Goal: Task Accomplishment & Management: Complete application form

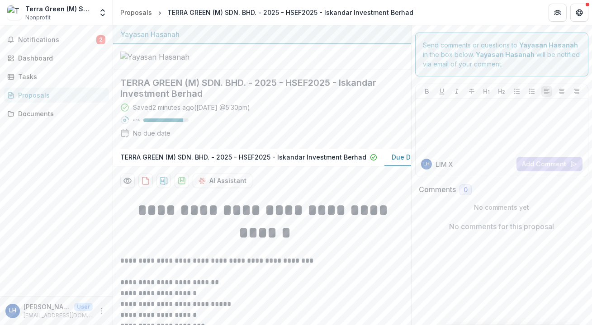
click at [279, 69] on div at bounding box center [262, 57] width 298 height 26
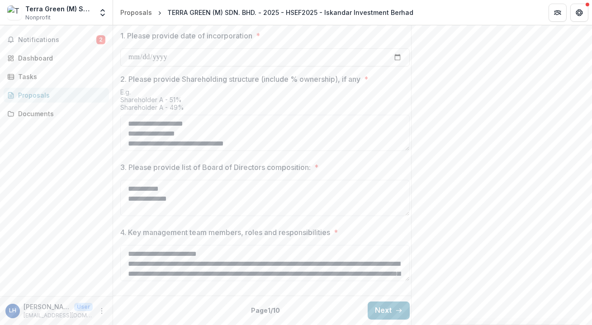
scroll to position [123, 0]
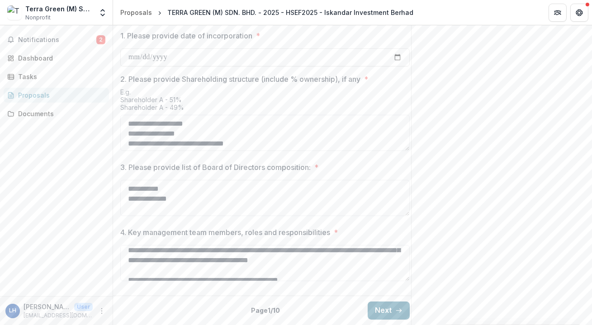
click at [390, 309] on button "Next" at bounding box center [389, 311] width 42 height 18
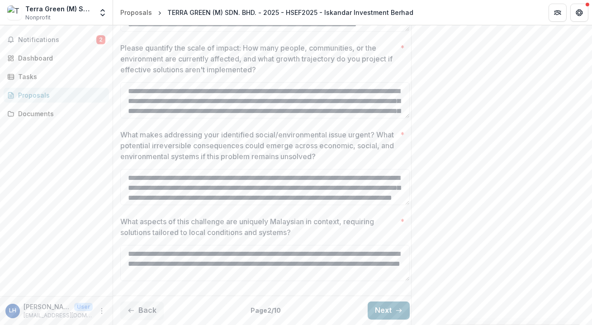
click at [390, 309] on button "Next" at bounding box center [389, 311] width 42 height 18
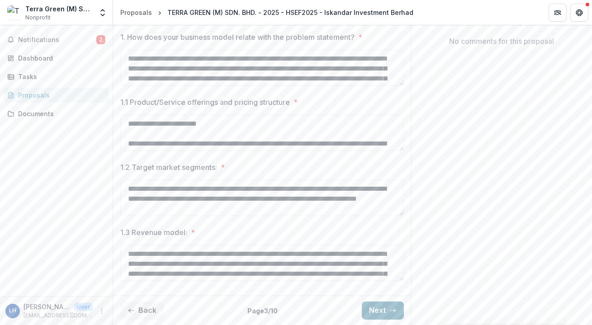
click at [390, 309] on icon "button" at bounding box center [393, 310] width 7 height 7
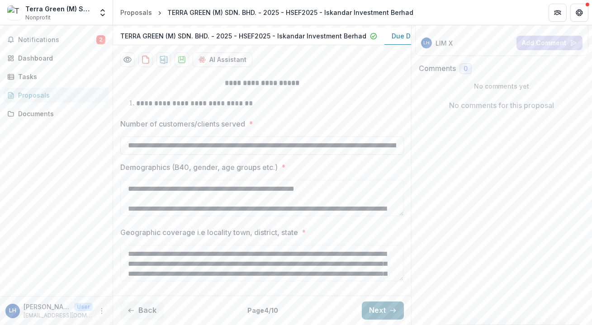
click at [390, 311] on line "button" at bounding box center [392, 311] width 5 height 0
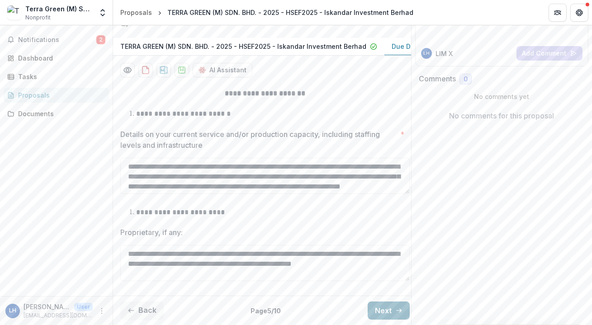
click at [383, 302] on button "Next" at bounding box center [389, 311] width 42 height 18
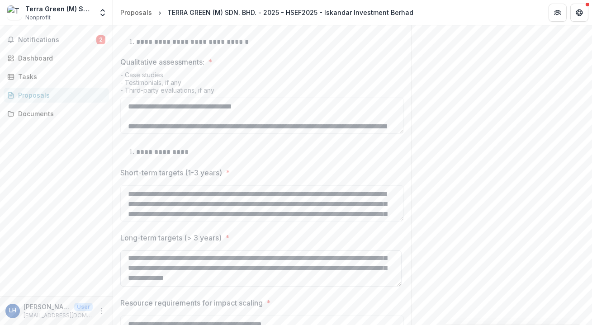
scroll to position [21, 0]
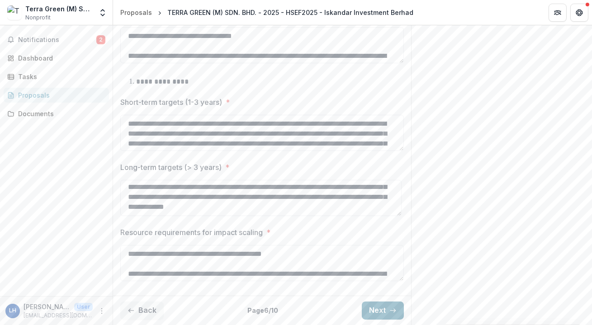
click at [374, 310] on button "Next" at bounding box center [383, 311] width 42 height 18
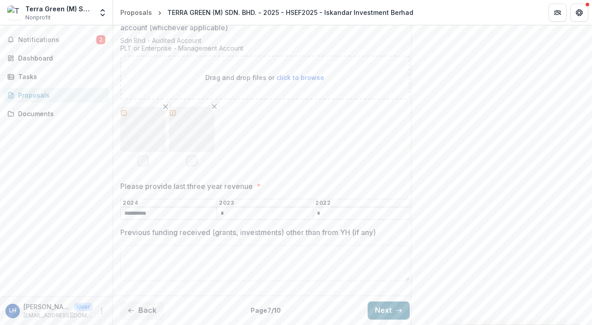
click at [378, 302] on button "Next" at bounding box center [389, 311] width 42 height 18
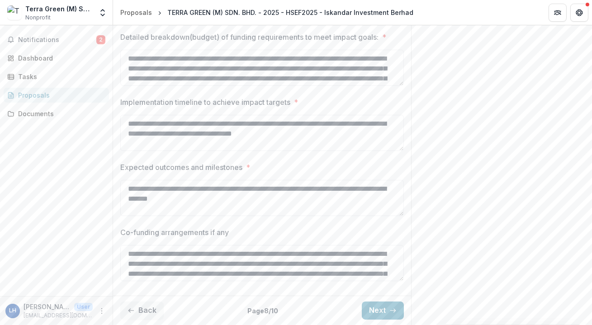
scroll to position [161, 0]
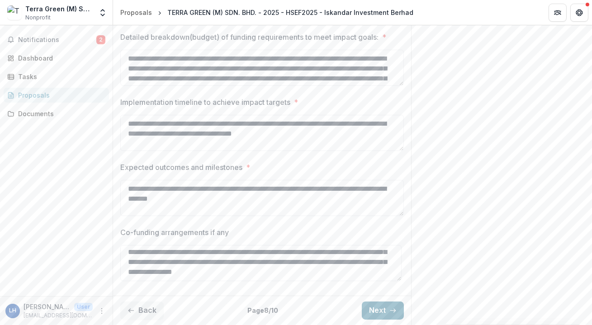
click at [378, 314] on button "Next" at bounding box center [383, 311] width 42 height 18
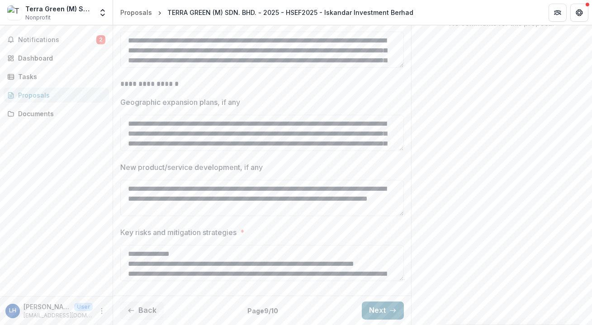
scroll to position [250, 0]
click at [379, 306] on button "Next" at bounding box center [383, 311] width 42 height 18
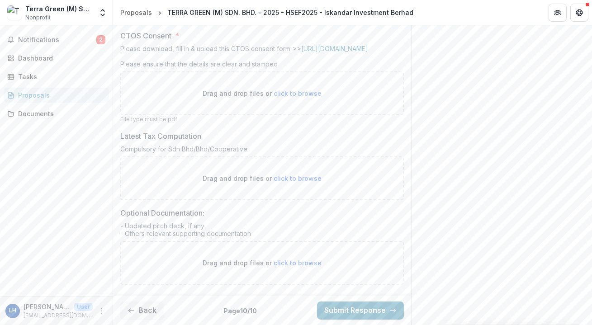
scroll to position [394, 0]
click at [307, 273] on div "Drag and drop files or click to browse" at bounding box center [262, 263] width 284 height 44
type input "**********"
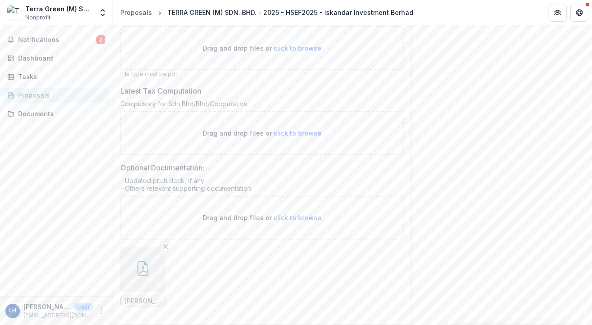
click at [261, 53] on p "Drag and drop files or click to browse" at bounding box center [262, 48] width 119 height 10
type input "**********"
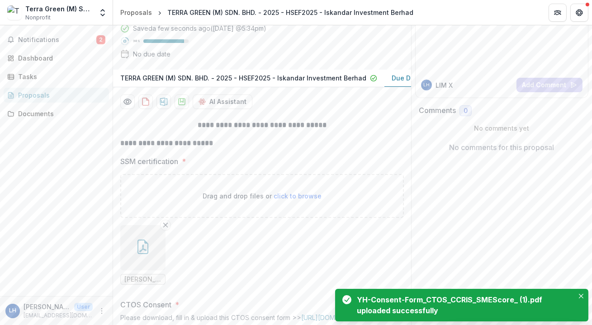
scroll to position [65, 0]
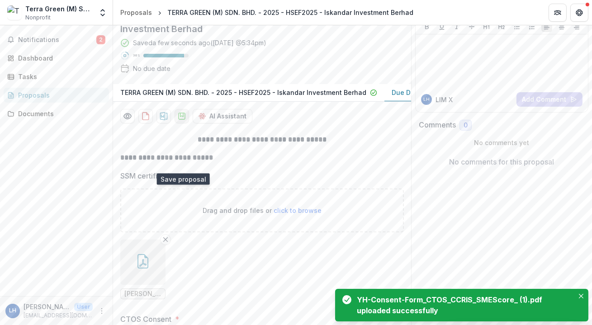
click at [182, 121] on icon "download-proposal" at bounding box center [181, 116] width 9 height 9
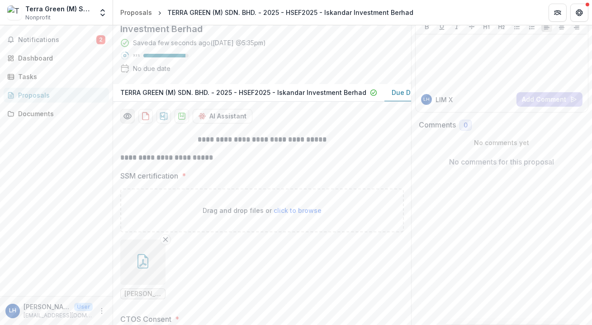
click at [129, 121] on icon "Preview bb09a1fb-a28f-4d30-bca1-4b50edcac77d-1.pdf" at bounding box center [127, 116] width 9 height 9
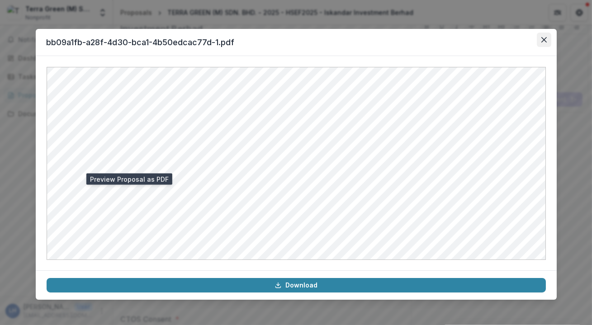
click at [545, 42] on icon "Close" at bounding box center [544, 39] width 5 height 5
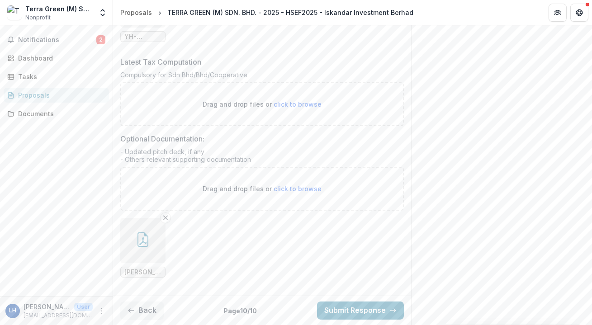
scroll to position [542, 0]
click at [355, 309] on button "Submit Response" at bounding box center [360, 311] width 87 height 18
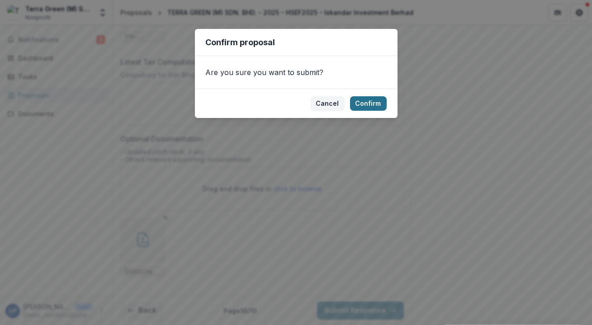
click at [367, 104] on button "Confirm" at bounding box center [368, 103] width 37 height 14
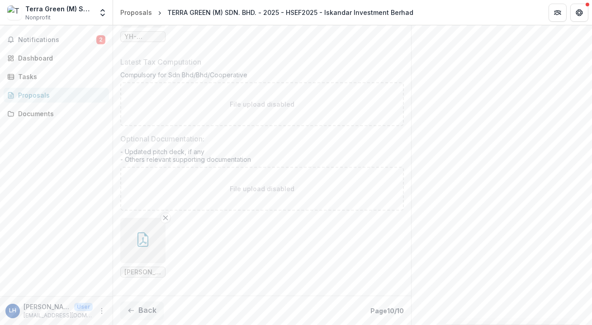
scroll to position [571, 0]
drag, startPoint x: 441, startPoint y: 112, endPoint x: 493, endPoint y: 98, distance: 54.4
click at [59, 62] on div "Dashboard" at bounding box center [60, 58] width 84 height 10
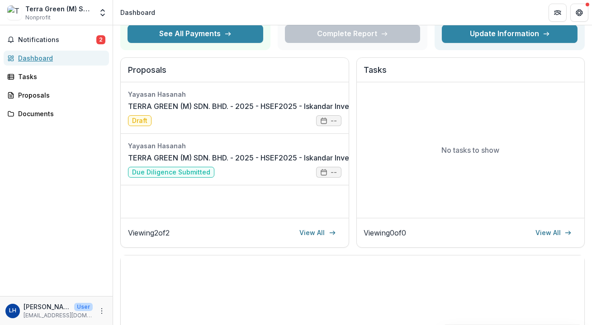
scroll to position [9, 0]
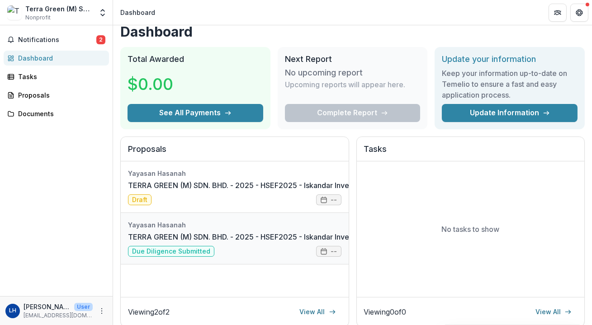
click at [334, 242] on link "TERRA GREEN (M) SDN. BHD. - 2025 - HSEF2025 - Iskandar Investment Berhad" at bounding box center [263, 237] width 271 height 11
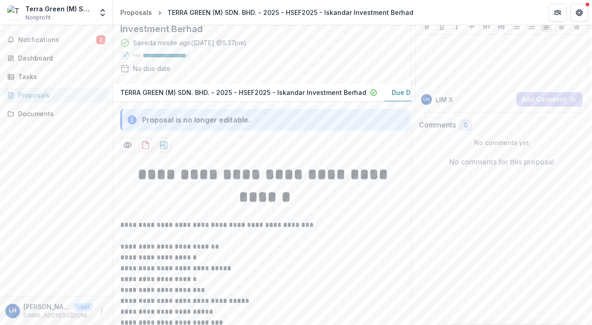
scroll to position [91, 0]
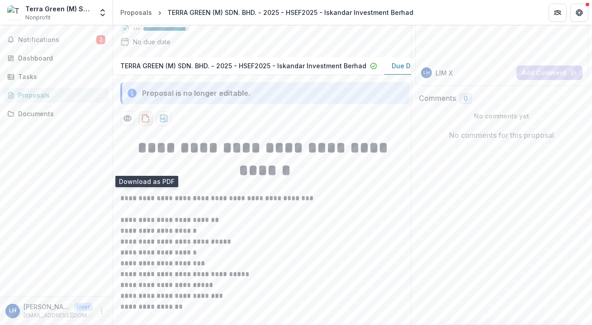
click at [147, 123] on icon "download-proposal" at bounding box center [145, 118] width 9 height 9
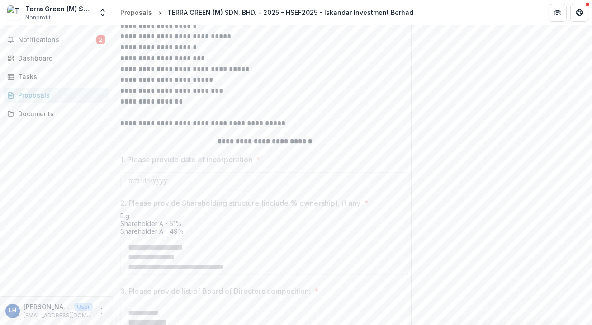
scroll to position [50, 0]
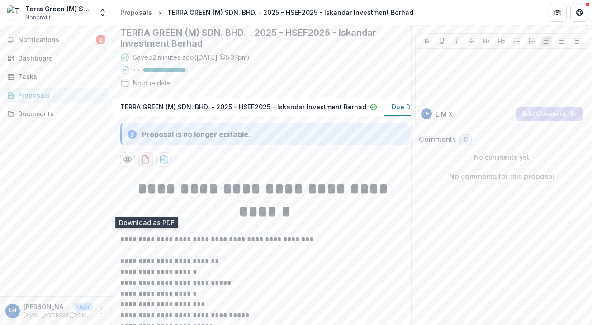
click at [147, 158] on icon "download-proposal" at bounding box center [148, 157] width 2 height 2
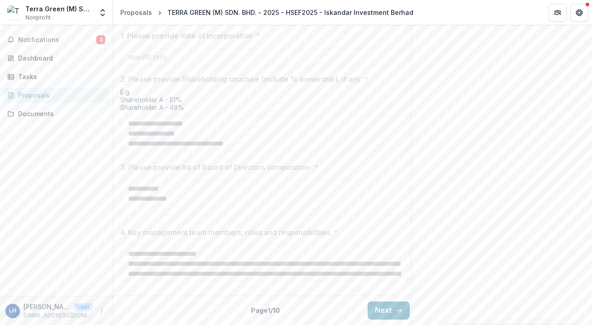
scroll to position [473, 0]
